Goal: Task Accomplishment & Management: Manage account settings

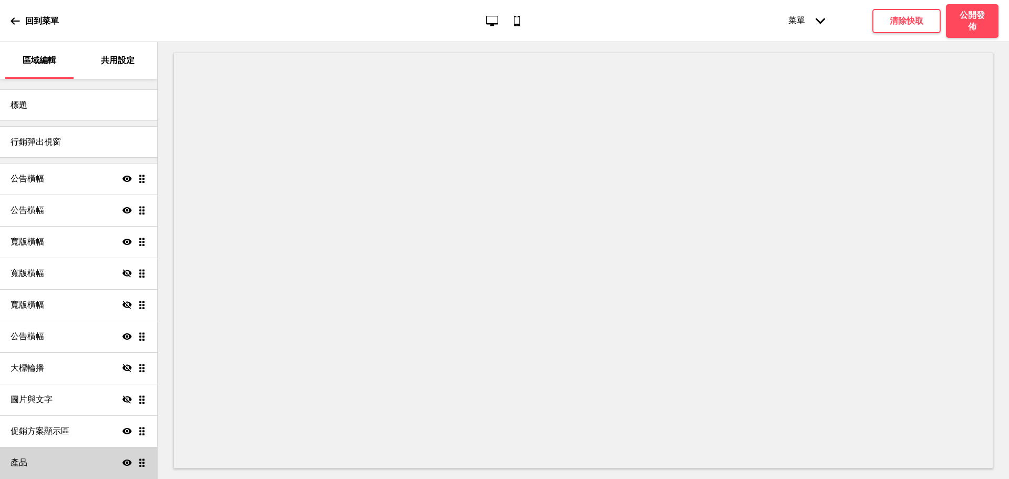
scroll to position [99, 0]
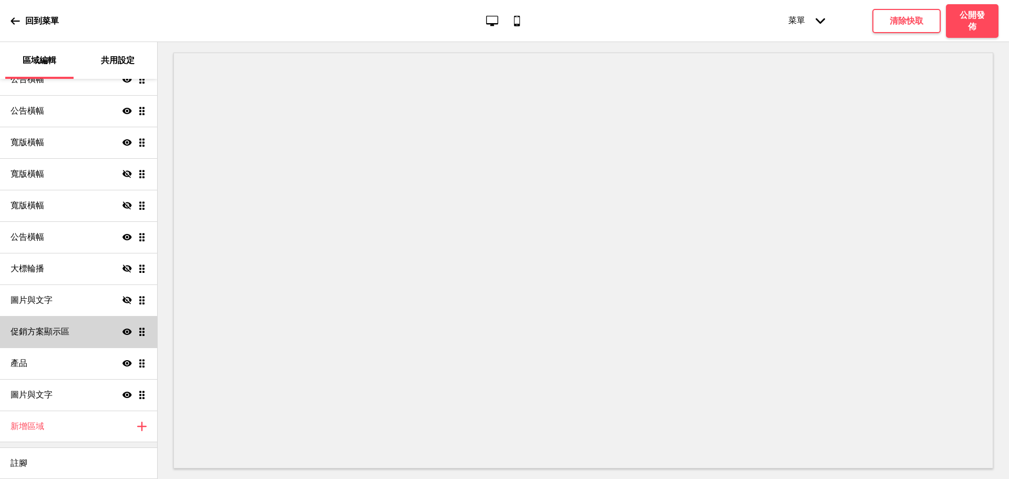
click at [79, 329] on div "促銷方案顯示區 顯示 拖曳" at bounding box center [78, 332] width 157 height 32
select select "center"
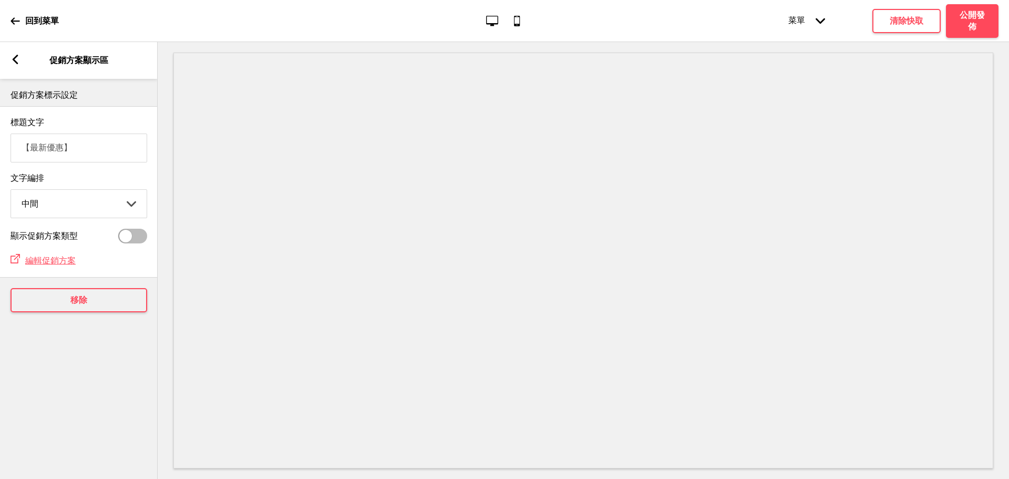
click at [16, 65] on div "箭頭left" at bounding box center [15, 61] width 9 height 12
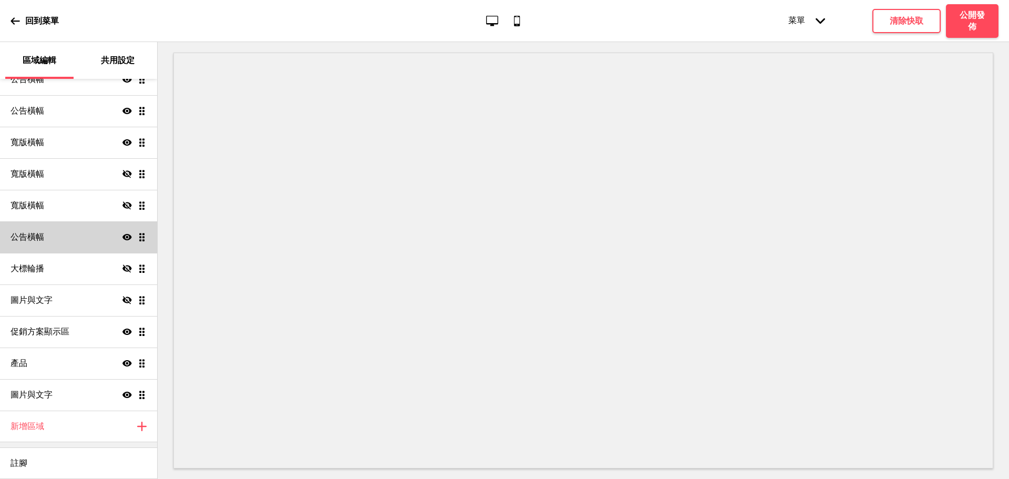
click at [69, 239] on div "公告橫幅 顯示 拖曳" at bounding box center [78, 237] width 157 height 32
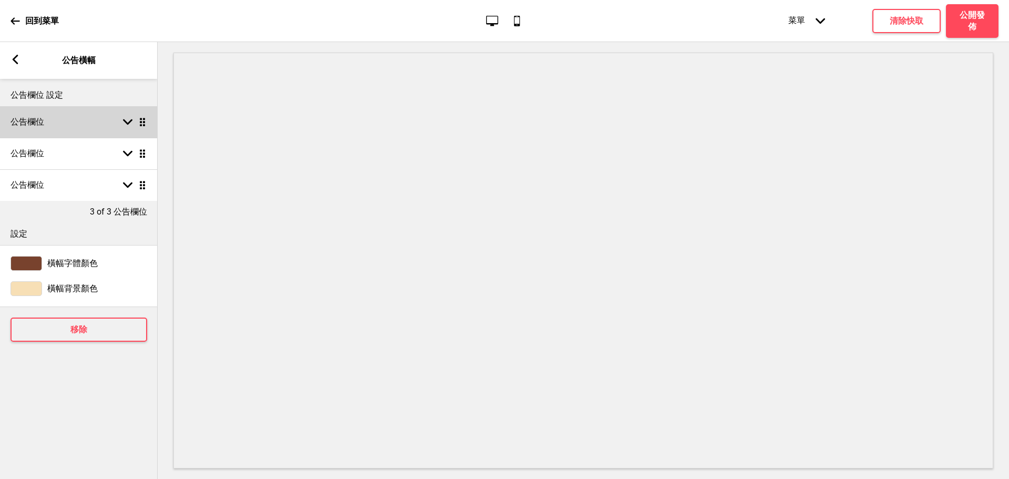
click at [74, 125] on div "公告欄位 箭頭down 拖曳" at bounding box center [79, 122] width 158 height 32
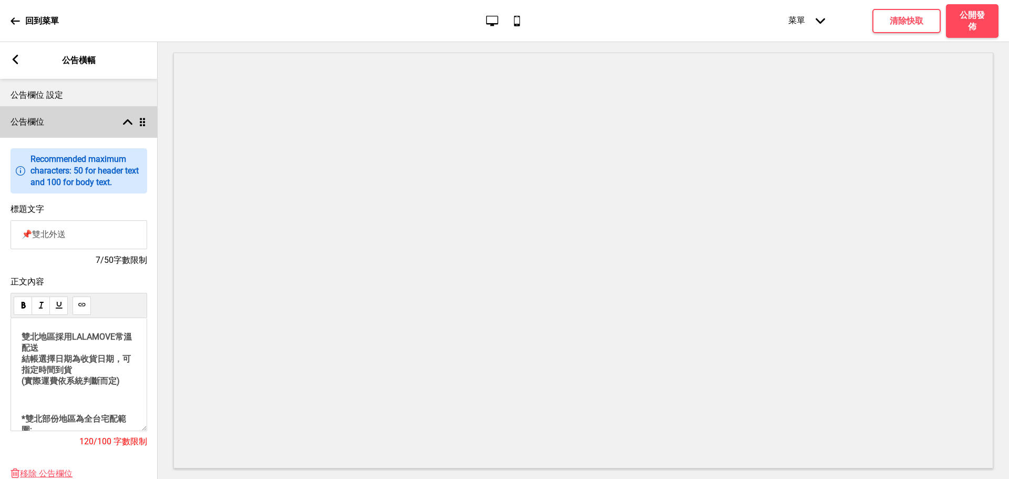
click at [80, 129] on div "公告欄位 箭頭up 拖曳" at bounding box center [79, 122] width 158 height 32
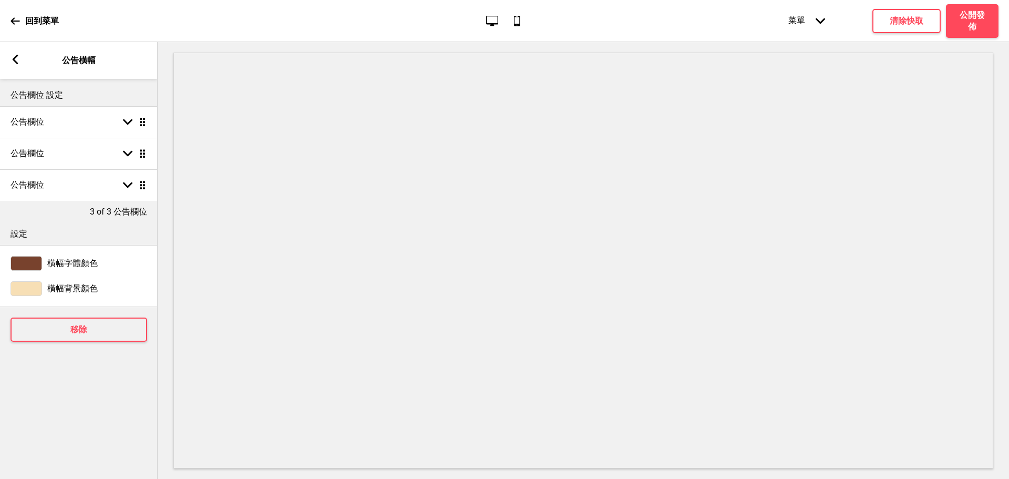
click at [14, 65] on div "箭頭left" at bounding box center [15, 61] width 9 height 12
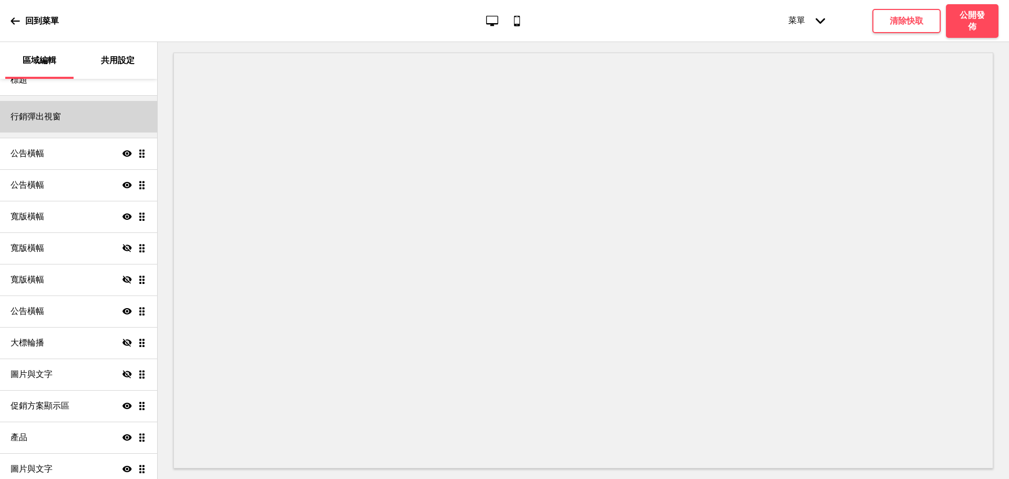
scroll to position [0, 0]
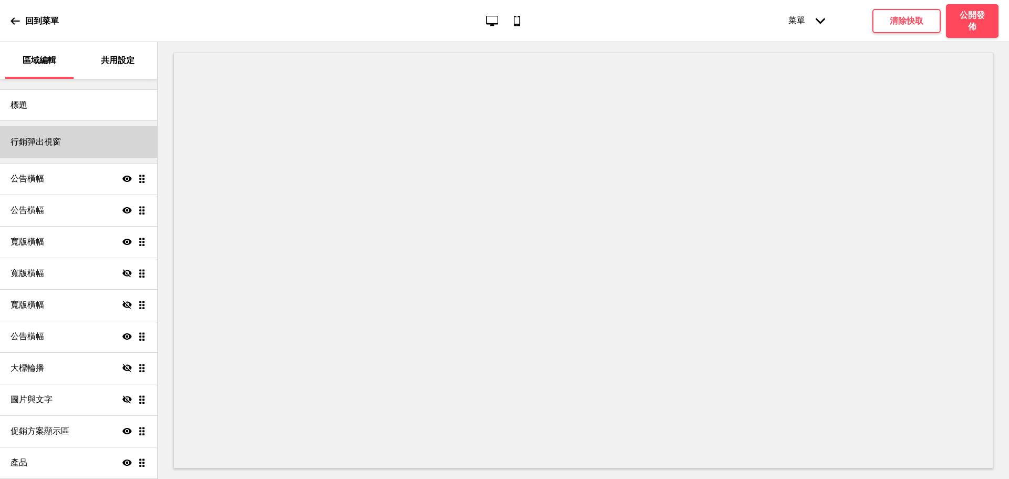
click at [70, 142] on div "行銷彈出視窗" at bounding box center [78, 142] width 157 height 32
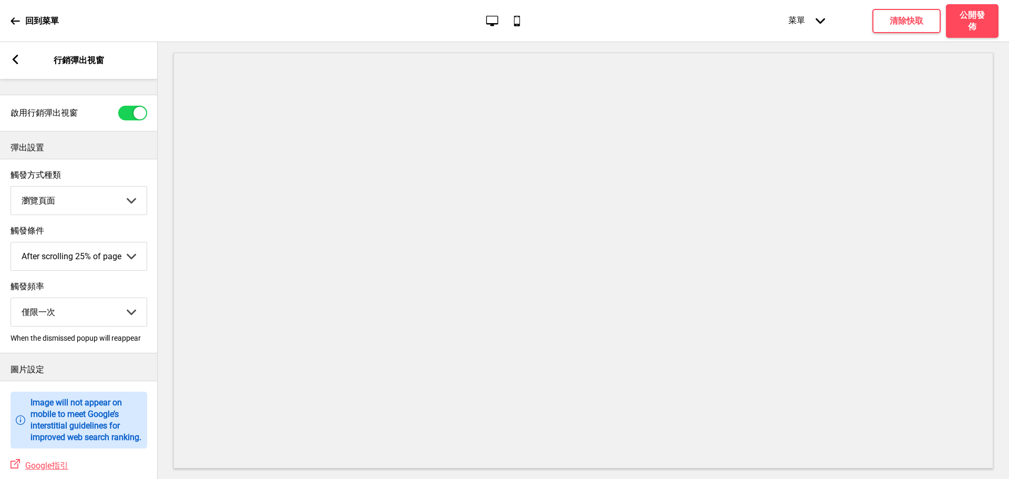
click at [132, 113] on div at bounding box center [132, 113] width 29 height 15
checkbox input "false"
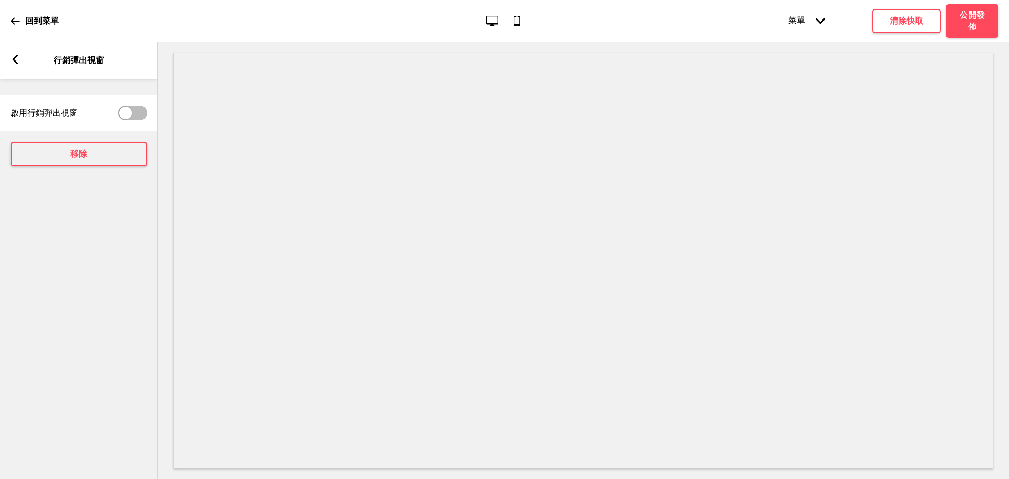
click at [16, 61] on icon at bounding box center [16, 59] width 6 height 9
